Goal: Task Accomplishment & Management: Manage account settings

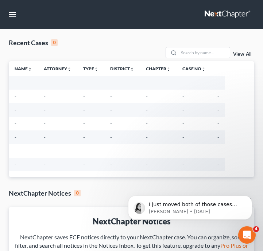
click at [244, 14] on link at bounding box center [227, 14] width 47 height 13
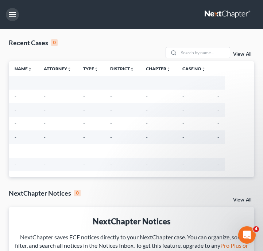
click at [10, 16] on button "button" at bounding box center [12, 14] width 13 height 13
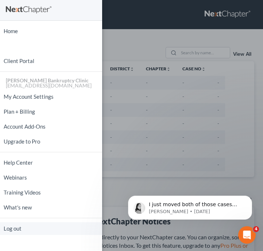
click at [31, 224] on link "Log out" at bounding box center [51, 228] width 102 height 13
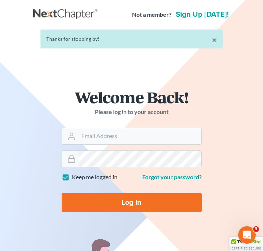
click at [111, 148] on form "Welcome Back! Please log in to your account Email Address Password Keep me logg…" at bounding box center [131, 154] width 175 height 164
click at [111, 142] on input "Email Address" at bounding box center [139, 136] width 123 height 16
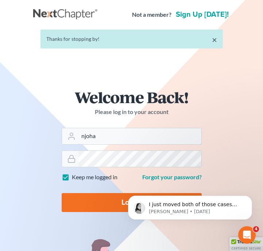
type input "[EMAIL_ADDRESS][DOMAIN_NAME][PERSON_NAME]"
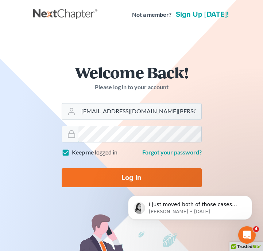
click at [62, 168] on input "Log In" at bounding box center [132, 177] width 140 height 19
type input "Thinking..."
